Goal: Information Seeking & Learning: Learn about a topic

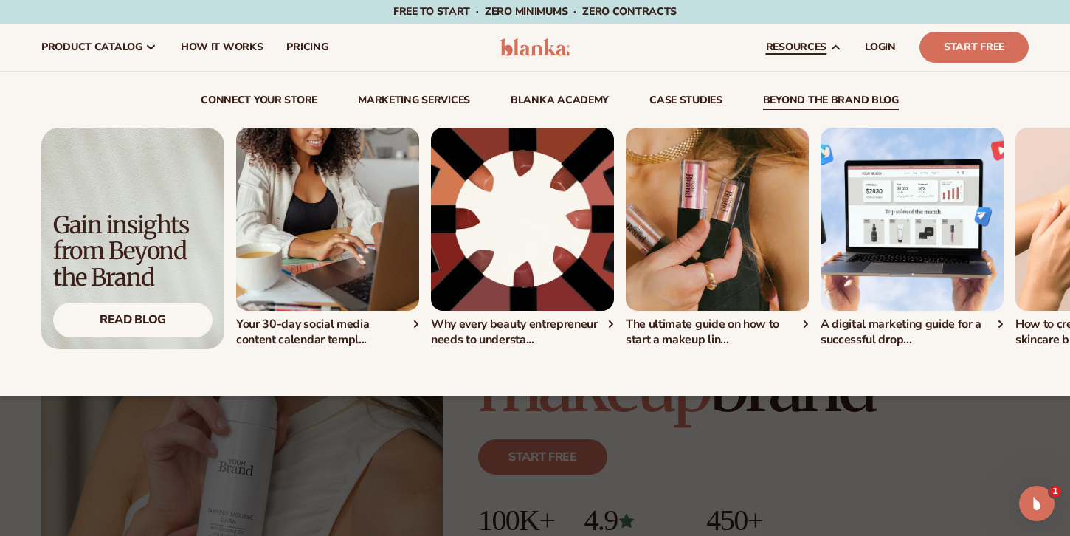
click at [809, 100] on link "beyond the brand blog" at bounding box center [831, 102] width 136 height 15
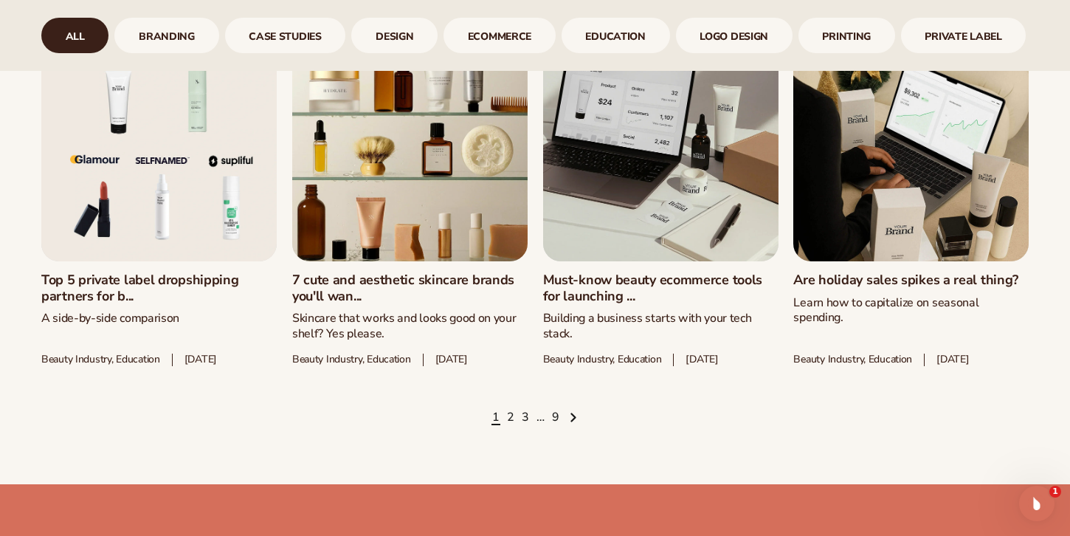
scroll to position [1986, 0]
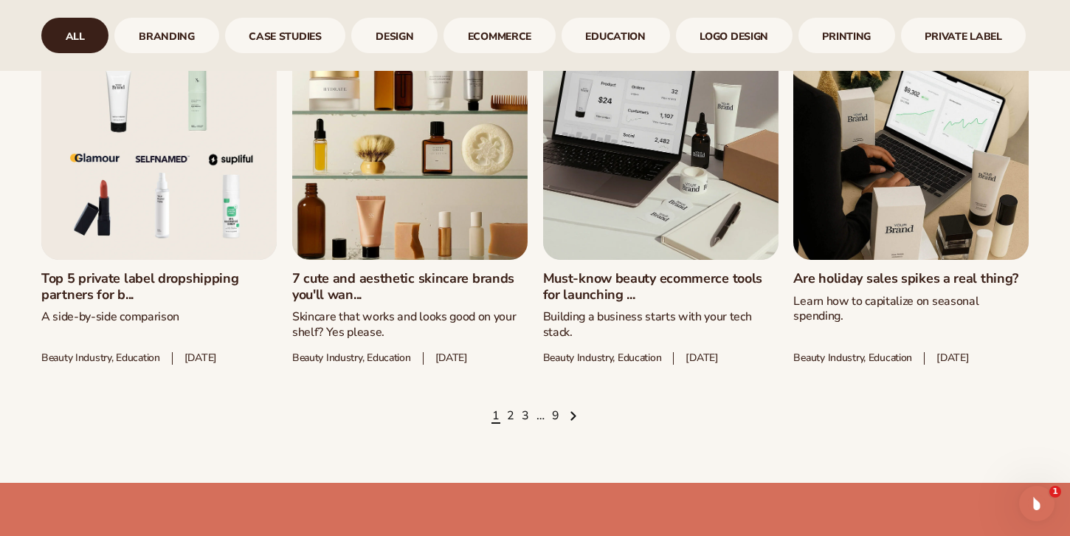
click at [505, 424] on ul "1 2 3 … 9" at bounding box center [534, 416] width 987 height 16
click at [509, 424] on link "2" at bounding box center [510, 416] width 7 height 16
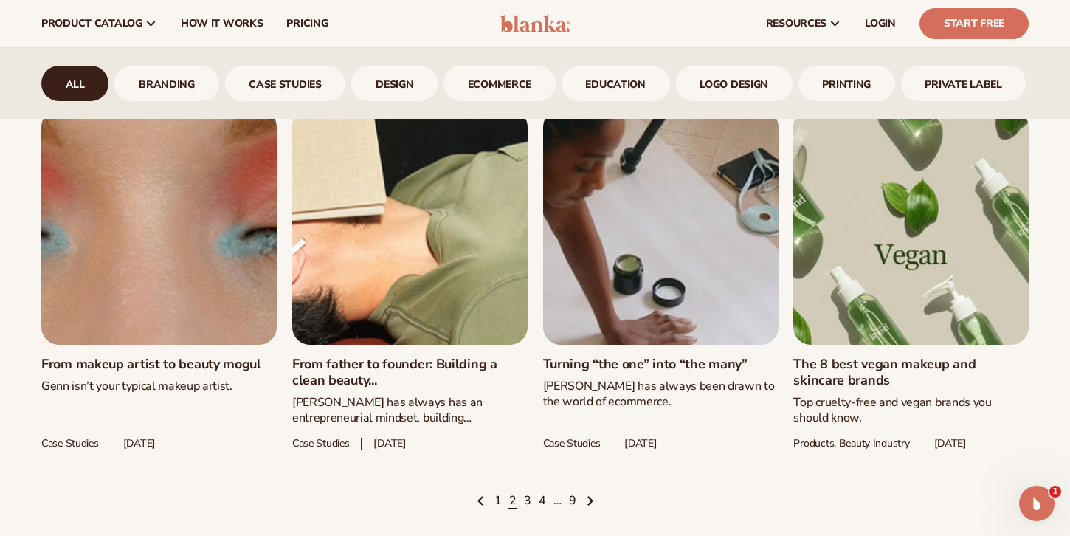
scroll to position [1945, 0]
click at [663, 364] on link "Turning “the one” into “the many”" at bounding box center [660, 365] width 235 height 16
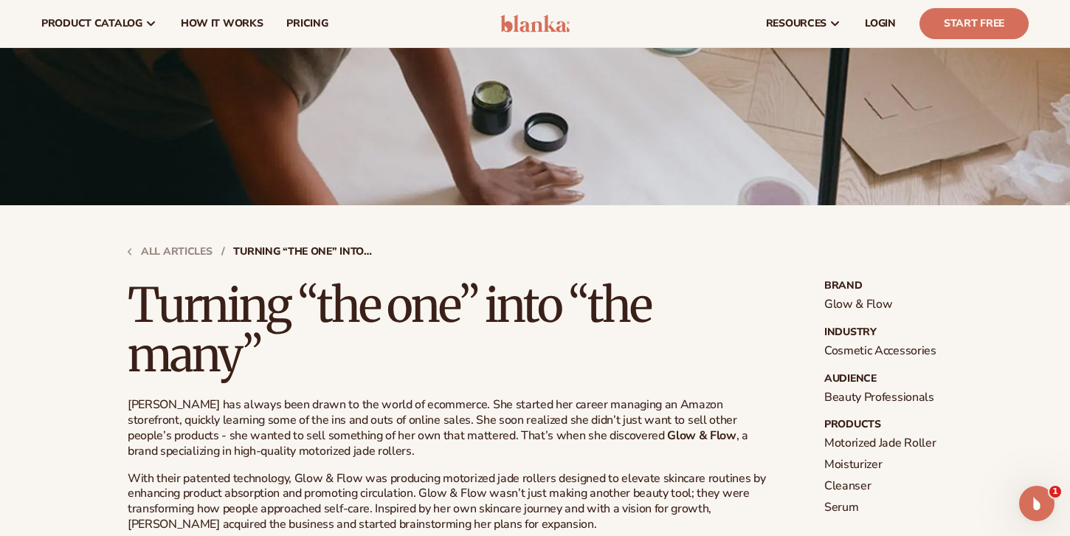
scroll to position [101, 0]
